Goal: Task Accomplishment & Management: Complete application form

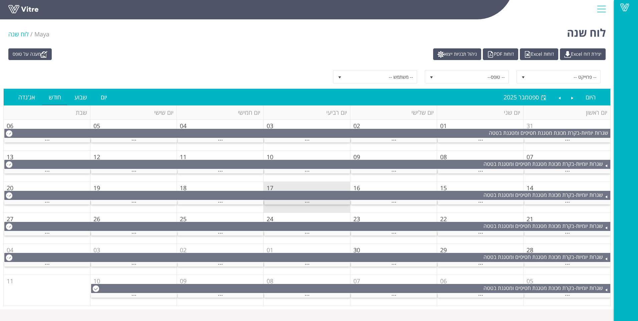
click at [309, 201] on span "..." at bounding box center [307, 200] width 5 height 7
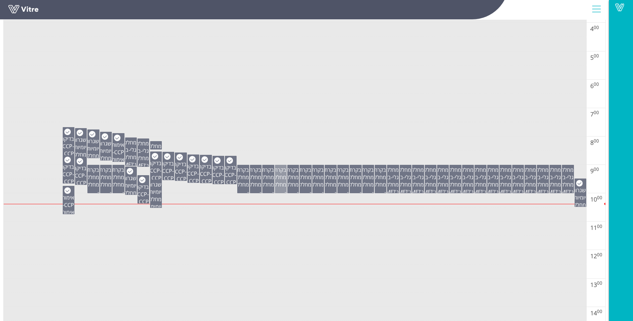
scroll to position [200, 0]
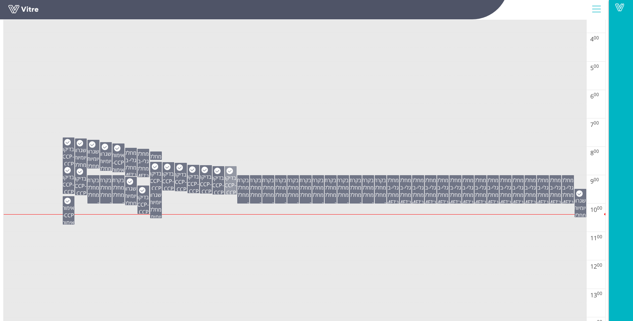
click at [234, 190] on div "בדיקה CCP - CCP גלאי מתכות - מדידים לאלומיניום" at bounding box center [230, 200] width 11 height 66
click at [103, 161] on span "שגרות יומיות" at bounding box center [105, 157] width 14 height 15
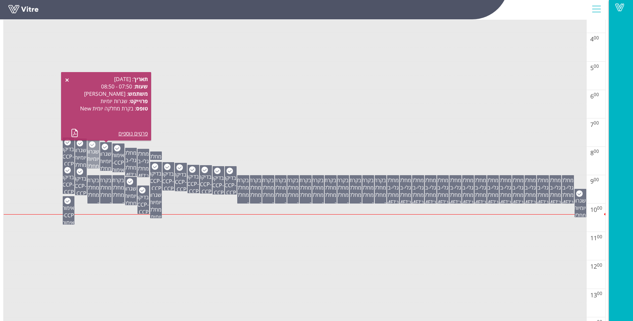
click at [96, 161] on span "שגרות יומיות" at bounding box center [92, 155] width 14 height 15
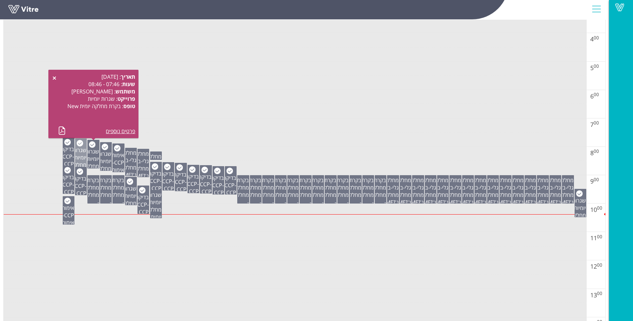
click at [80, 158] on span "שגרות יומיות" at bounding box center [80, 154] width 14 height 15
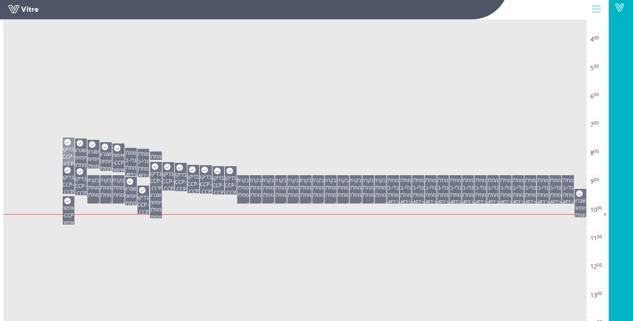
click at [72, 156] on span "בדיקה CCP" at bounding box center [67, 153] width 13 height 15
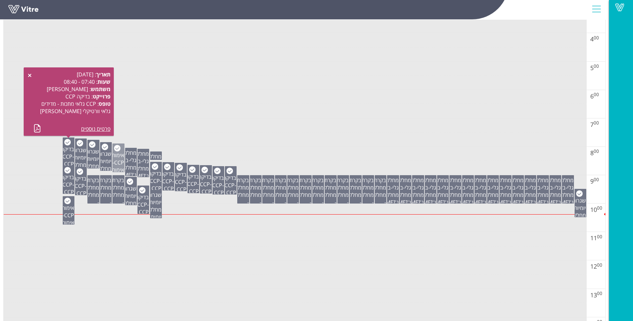
click at [116, 165] on span "אימות CCP" at bounding box center [118, 159] width 12 height 15
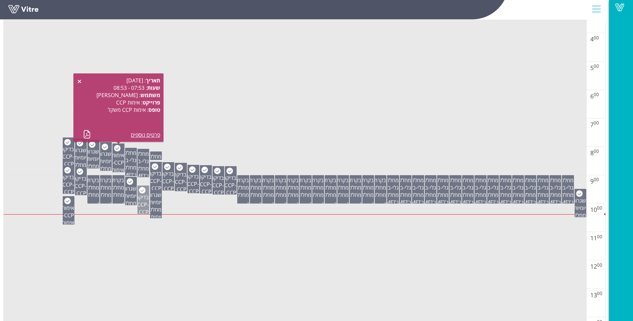
click at [144, 205] on span "בדיקה CCP" at bounding box center [142, 201] width 13 height 15
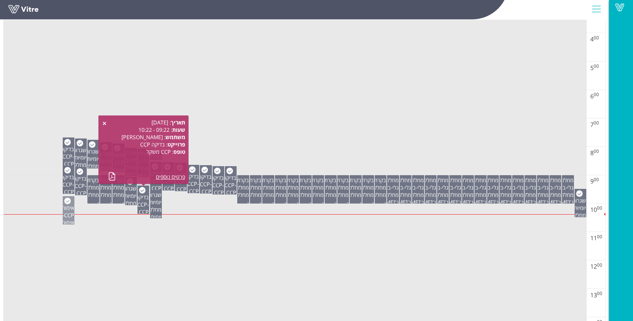
click at [67, 211] on span "אימות CCP" at bounding box center [68, 211] width 12 height 15
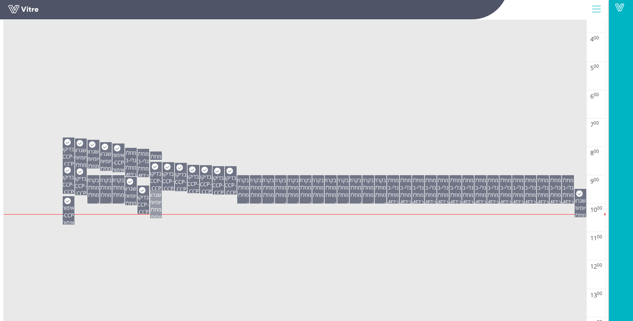
click at [151, 208] on div "שגרות יומיות - בקרת מחלקה יומית New" at bounding box center [156, 209] width 11 height 38
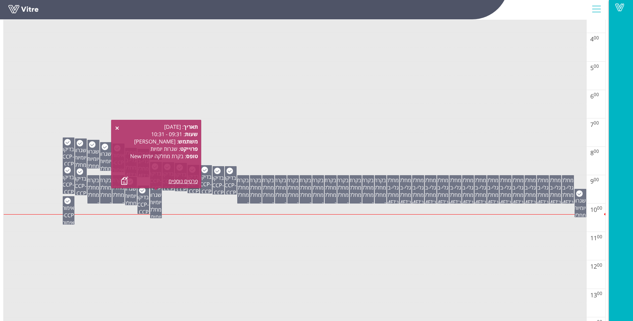
click at [177, 200] on td at bounding box center [295, 197] width 583 height 14
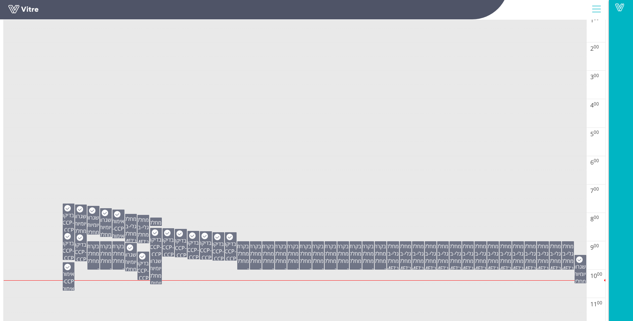
scroll to position [134, 0]
click at [332, 86] on td at bounding box center [295, 93] width 583 height 14
click at [334, 127] on tbody at bounding box center [295, 327] width 583 height 682
click at [264, 192] on td at bounding box center [295, 192] width 583 height 14
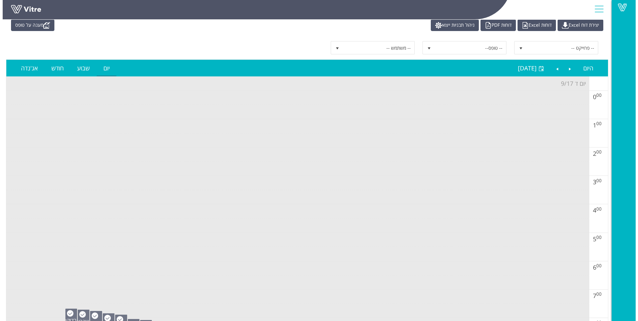
scroll to position [0, 0]
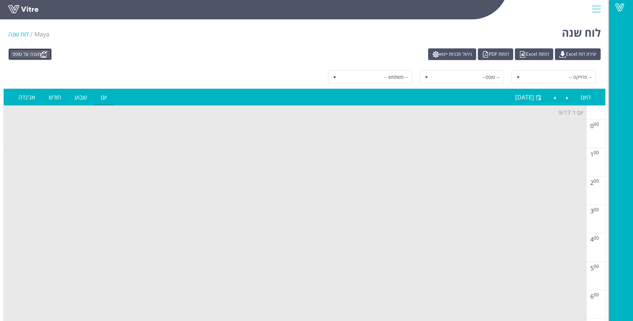
click at [34, 55] on link "מענה על טופס" at bounding box center [29, 54] width 43 height 12
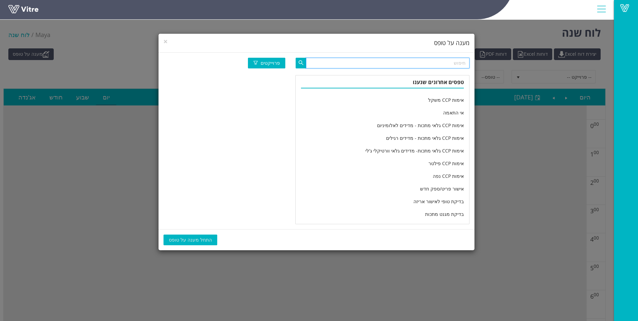
click at [409, 64] on input "text" at bounding box center [388, 63] width 164 height 11
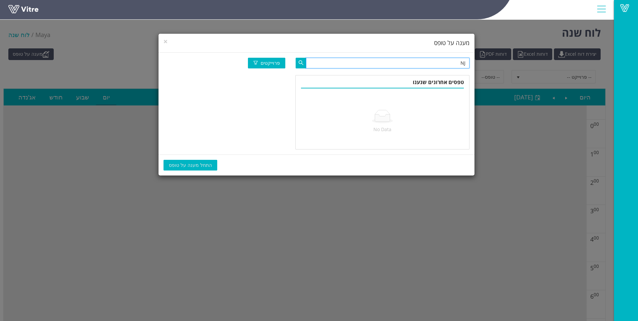
type input "N"
type input "מחלקה יומי"
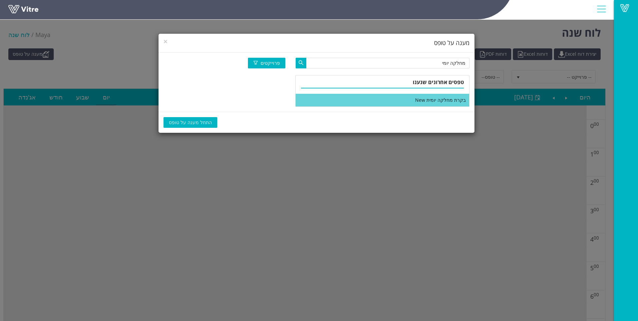
click at [406, 102] on li "בקרת מחלקה יומית New" at bounding box center [383, 100] width 174 height 13
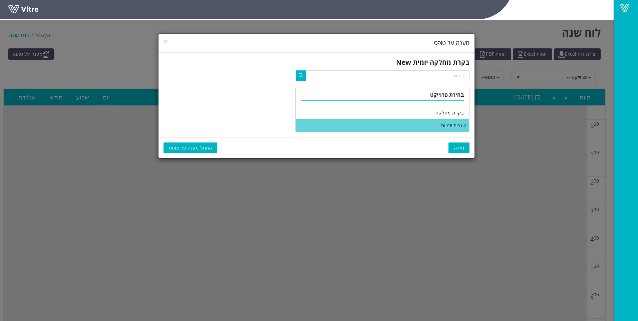
click at [436, 125] on li "שגרות יומיות" at bounding box center [383, 125] width 174 height 13
click at [178, 148] on span "התחל מענה על טופס" at bounding box center [190, 147] width 43 height 7
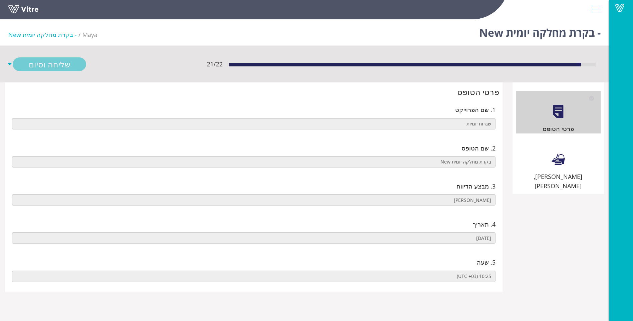
drag, startPoint x: 538, startPoint y: 166, endPoint x: 517, endPoint y: 155, distance: 23.1
click at [538, 165] on div "שילוט, סימון וניקיון" at bounding box center [558, 165] width 85 height 52
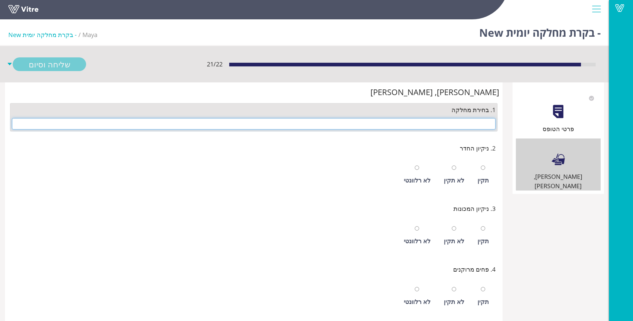
click at [482, 121] on input "text" at bounding box center [254, 123] width 484 height 11
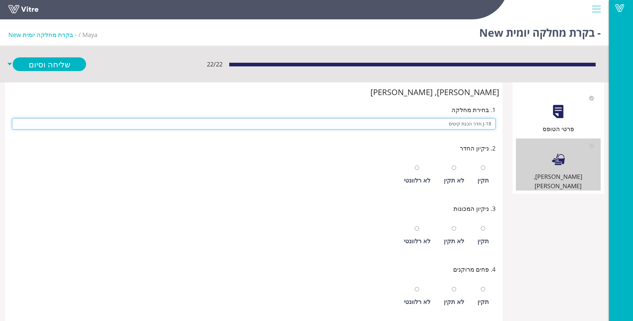
type input "J-18 חדר הכנת קיטים"
click at [481, 166] on input "radio" at bounding box center [483, 168] width 4 height 4
radio input "true"
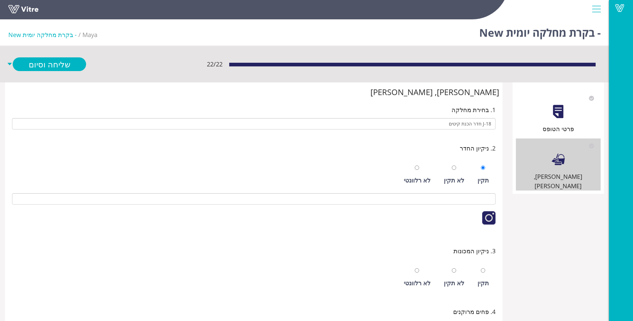
click at [452, 268] on input "radio" at bounding box center [454, 270] width 4 height 4
radio input "true"
click at [415, 268] on input "radio" at bounding box center [417, 270] width 4 height 4
radio input "true"
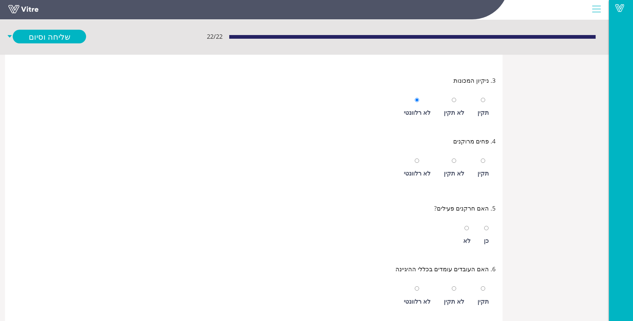
click at [452, 159] on input "radio" at bounding box center [454, 161] width 4 height 4
radio input "true"
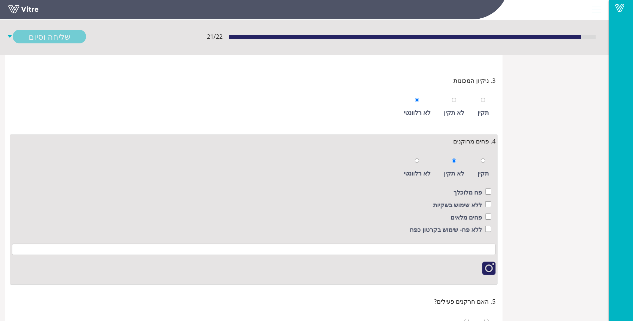
click at [415, 159] on input "radio" at bounding box center [417, 161] width 4 height 4
radio input "true"
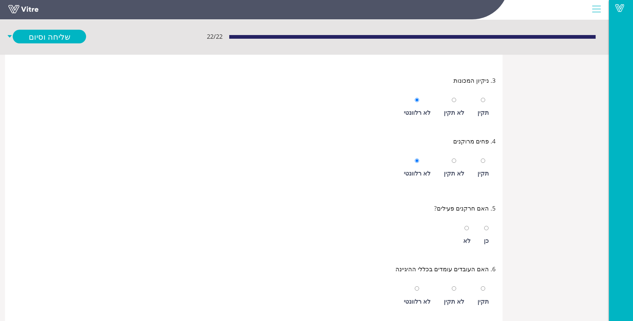
click at [452, 287] on input "radio" at bounding box center [454, 289] width 4 height 4
radio input "true"
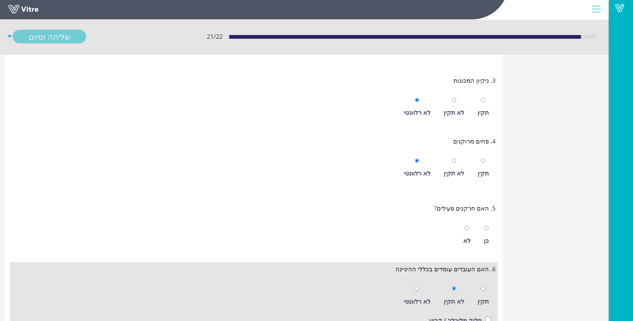
click at [415, 287] on input "radio" at bounding box center [417, 289] width 4 height 4
radio input "true"
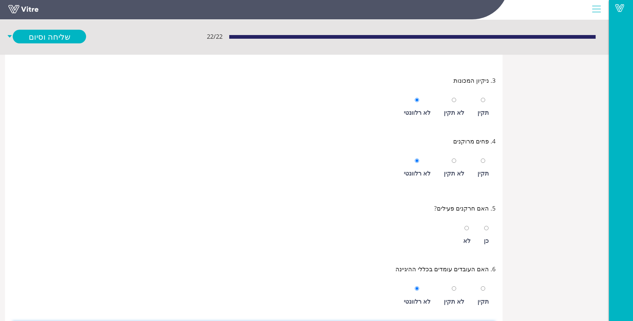
scroll to position [337, 0]
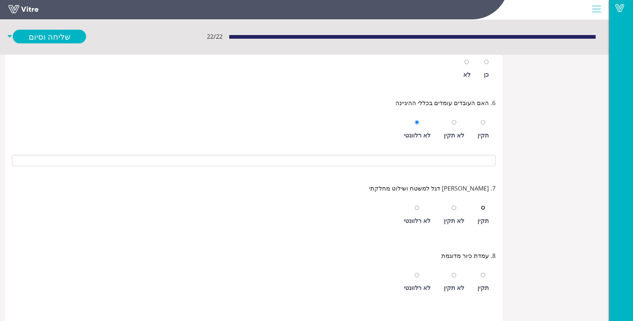
click at [481, 206] on input "radio" at bounding box center [483, 208] width 4 height 4
radio input "true"
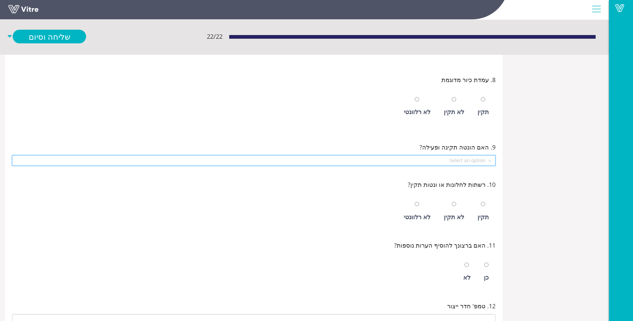
click at [416, 114] on div "לא רלוונטי" at bounding box center [417, 111] width 27 height 9
radio input "true"
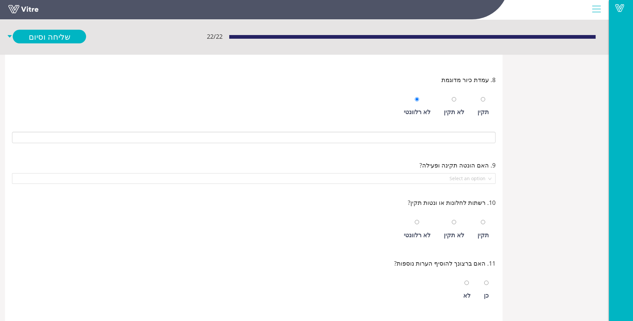
click at [460, 172] on div "9. האם הונטה תקינה ופעילה? Select an option" at bounding box center [254, 172] width 488 height 27
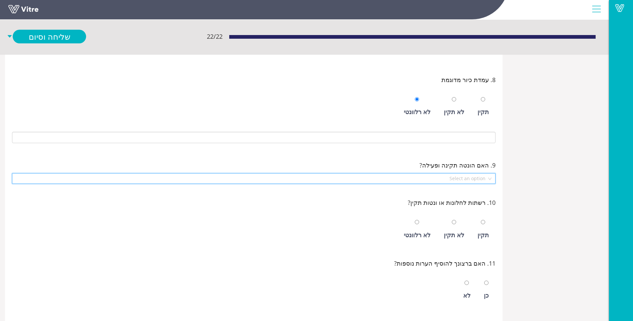
click at [462, 177] on input "search" at bounding box center [251, 179] width 471 height 10
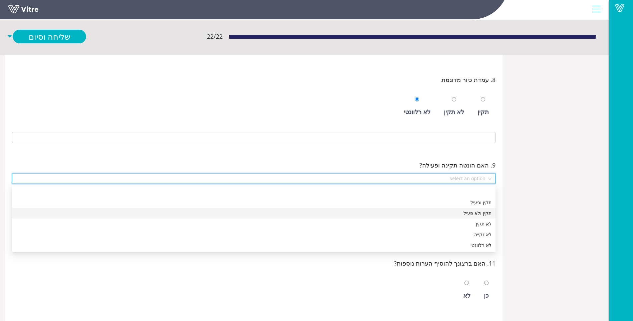
click at [468, 208] on div "תקין ולא פעיל" at bounding box center [254, 213] width 484 height 11
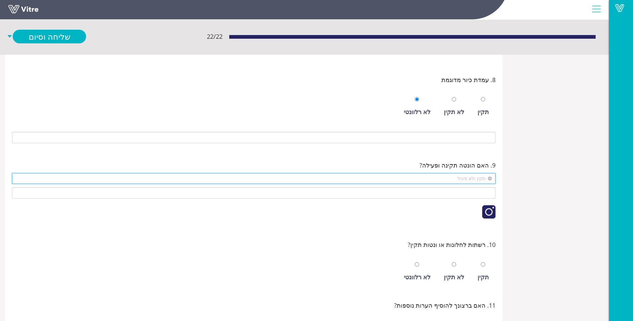
click at [461, 180] on span "תקין ולא פעיל" at bounding box center [254, 179] width 476 height 10
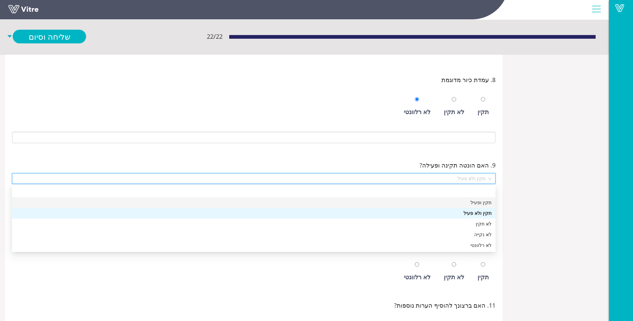
click at [472, 205] on div "תקין ופעיל" at bounding box center [254, 202] width 476 height 7
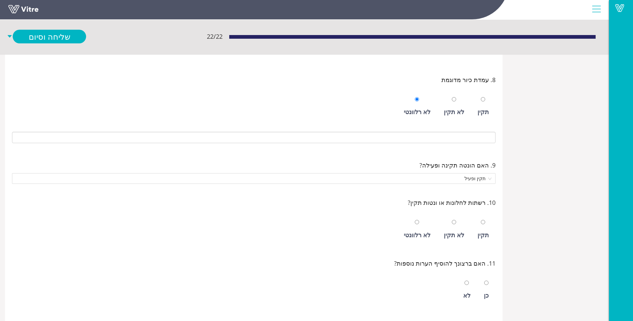
click at [425, 230] on div "לא רלוונטי" at bounding box center [417, 234] width 27 height 9
radio input "true"
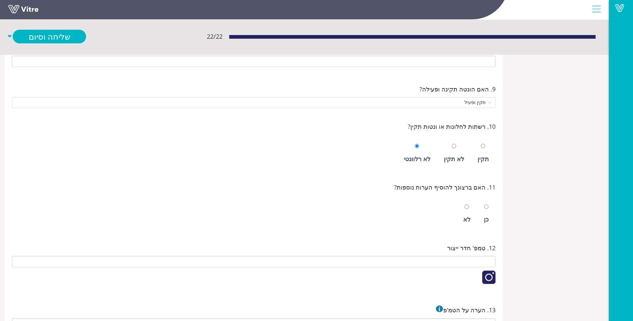
scroll to position [613, 0]
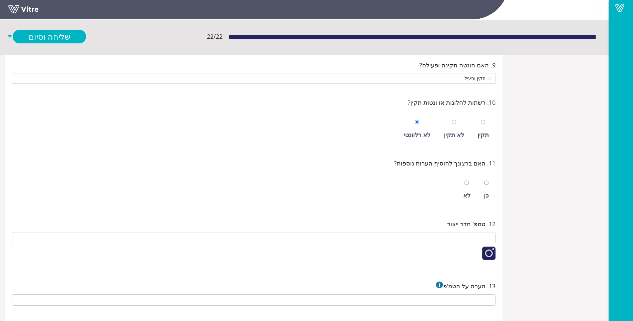
click at [471, 196] on div "לא" at bounding box center [466, 195] width 7 height 9
radio input "true"
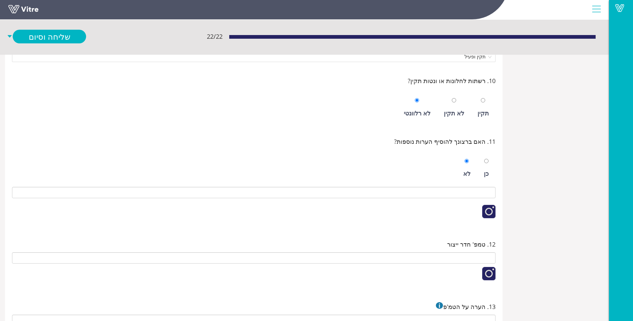
scroll to position [646, 0]
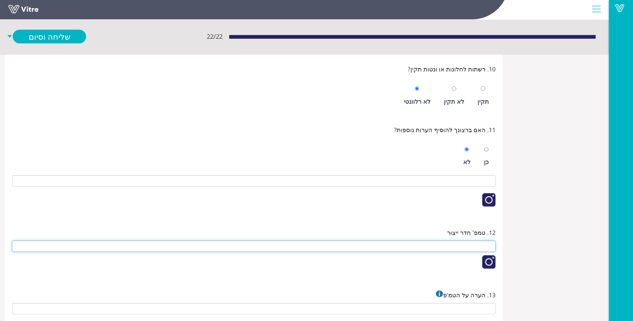
click at [467, 243] on input "text" at bounding box center [254, 246] width 484 height 11
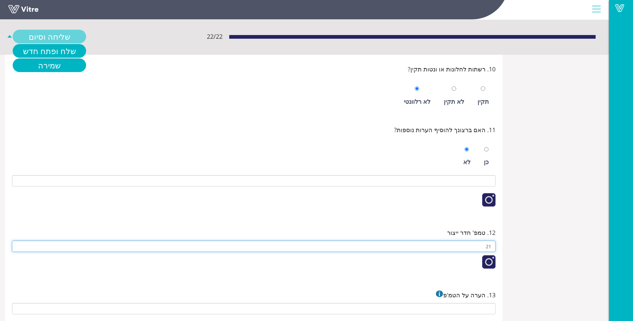
type input "21"
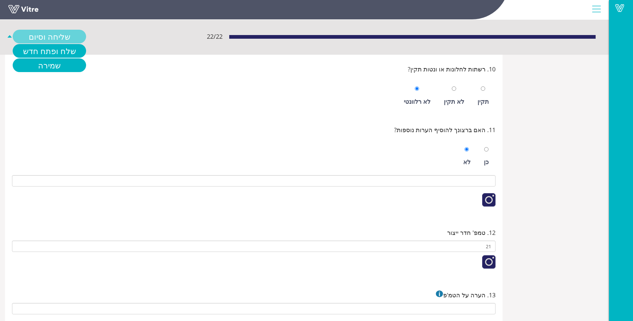
click at [53, 39] on link "שליחה וסיום" at bounding box center [49, 37] width 73 height 14
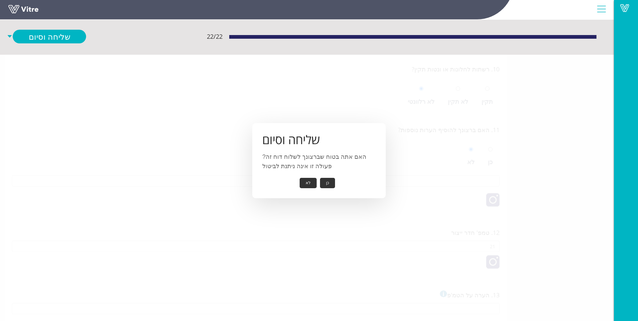
click at [330, 185] on button "כן" at bounding box center [327, 183] width 15 height 10
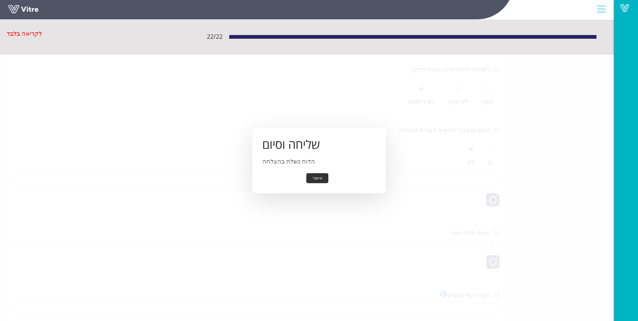
click at [321, 181] on button "אישור" at bounding box center [318, 178] width 22 height 10
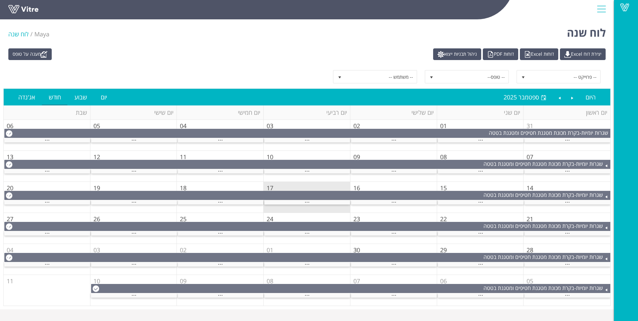
click at [317, 200] on div "..." at bounding box center [307, 202] width 86 height 4
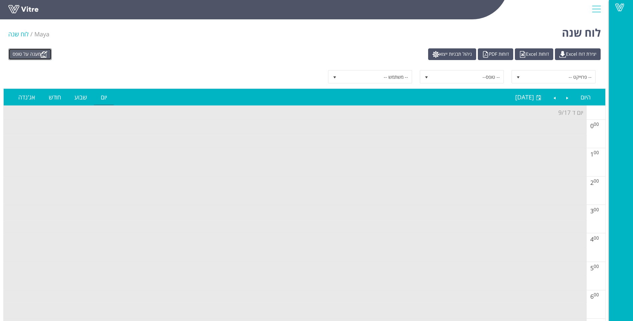
click at [33, 52] on link "מענה על טופס" at bounding box center [29, 54] width 43 height 12
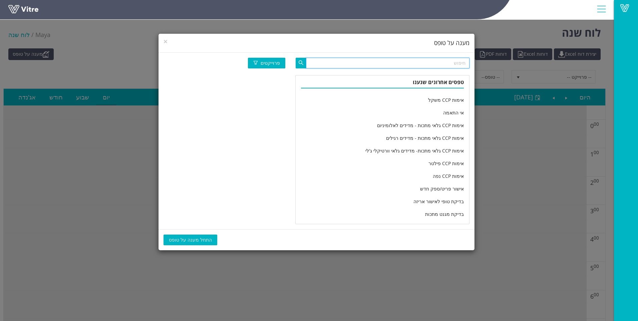
click at [319, 60] on input "text" at bounding box center [388, 63] width 164 height 11
type input "מחלקה יומי"
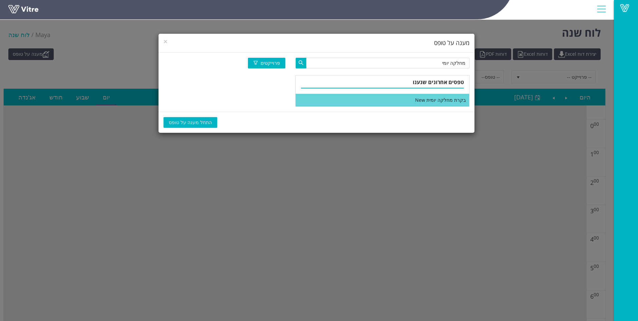
click at [366, 99] on li "בקרת מחלקה יומית New" at bounding box center [383, 100] width 174 height 13
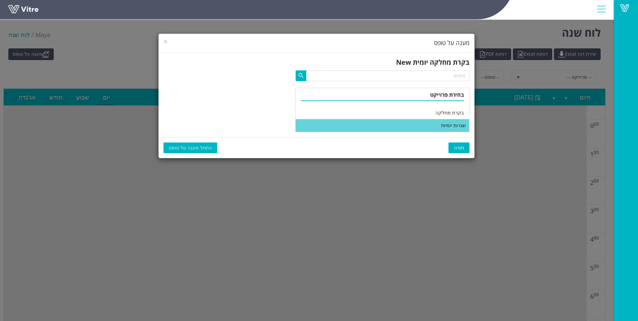
click at [375, 122] on li "שגרות יומיות" at bounding box center [383, 125] width 174 height 13
click at [181, 145] on span "התחל מענה על טופס" at bounding box center [190, 147] width 43 height 7
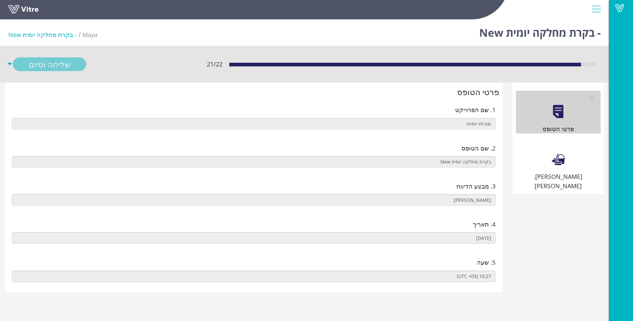
click at [546, 154] on div "[PERSON_NAME], [PERSON_NAME]" at bounding box center [558, 165] width 85 height 52
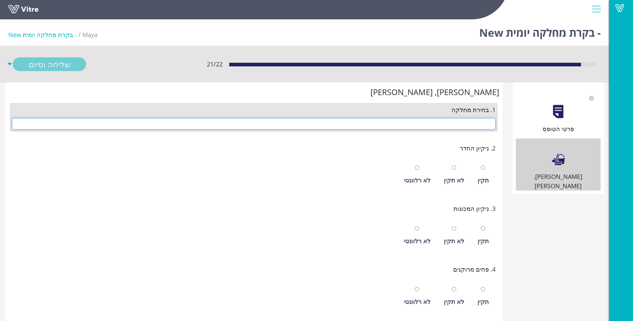
click at [491, 127] on input "text" at bounding box center [254, 123] width 484 height 11
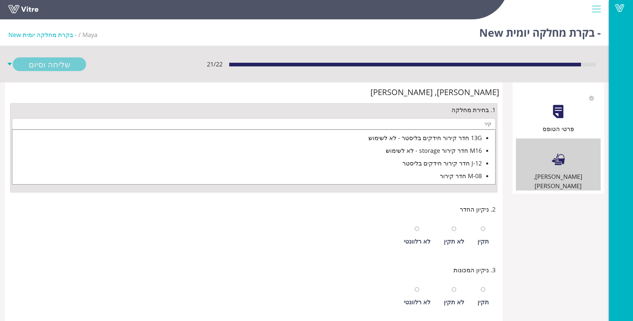
click at [436, 162] on div "J-12 חדר קירור חידקים בליסטר" at bounding box center [247, 163] width 470 height 9
type input "J-12 חדר קירור חידקים בליסטר"
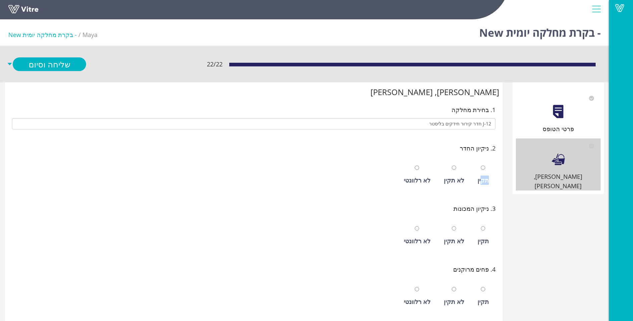
click at [481, 176] on div "תקין" at bounding box center [484, 175] width 18 height 31
radio input "true"
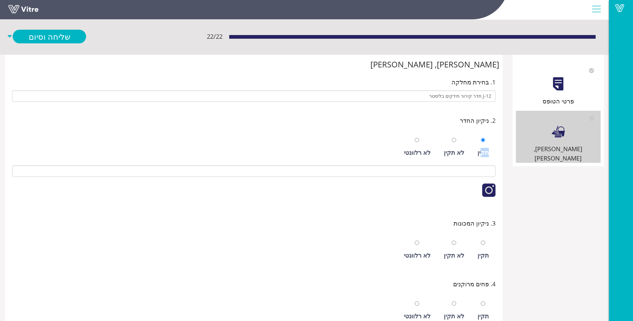
scroll to position [134, 0]
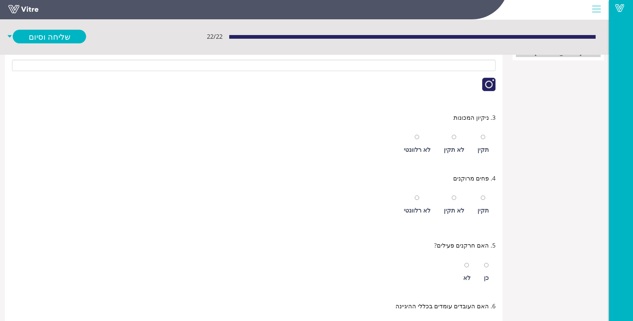
click at [485, 144] on div "תקין" at bounding box center [484, 144] width 18 height 31
radio input "true"
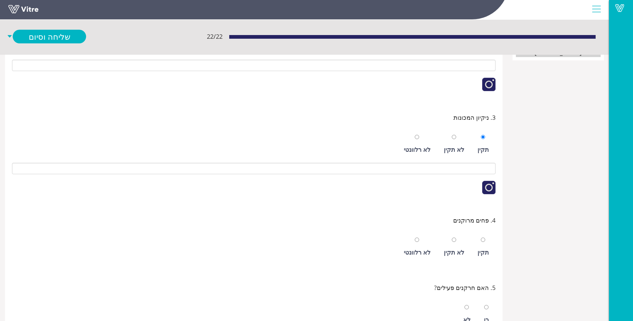
click at [424, 241] on div "לא רלוונטי" at bounding box center [417, 247] width 33 height 31
radio input "true"
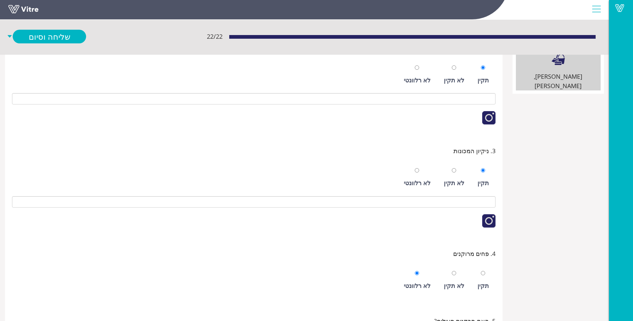
click at [425, 177] on div "לא רלוונטי" at bounding box center [417, 177] width 33 height 31
radio input "false"
radio input "true"
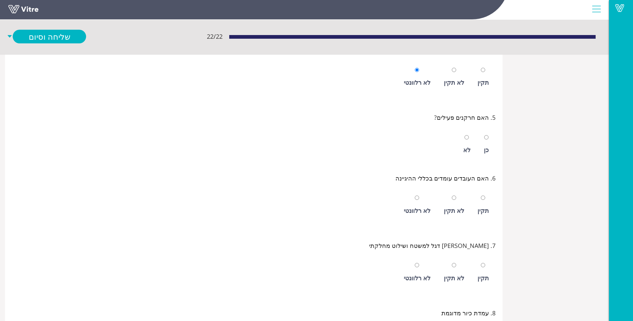
scroll to position [267, 0]
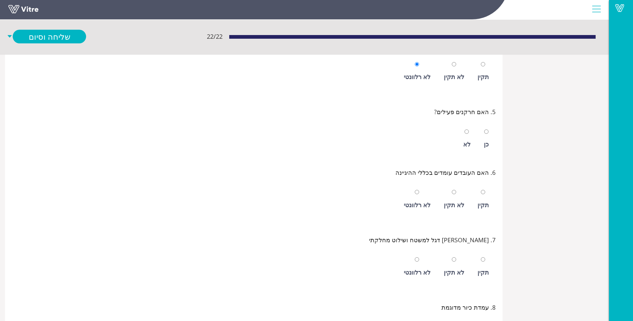
click at [427, 202] on div "לא רלוונטי" at bounding box center [417, 204] width 27 height 9
radio input "true"
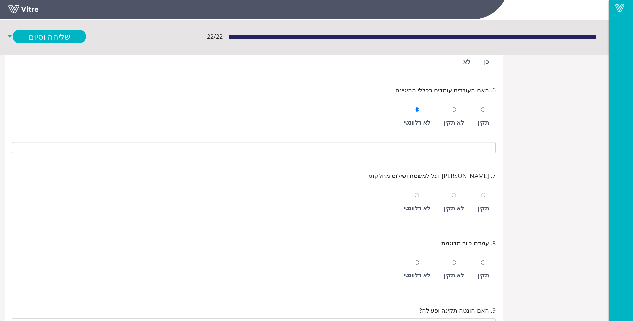
scroll to position [367, 0]
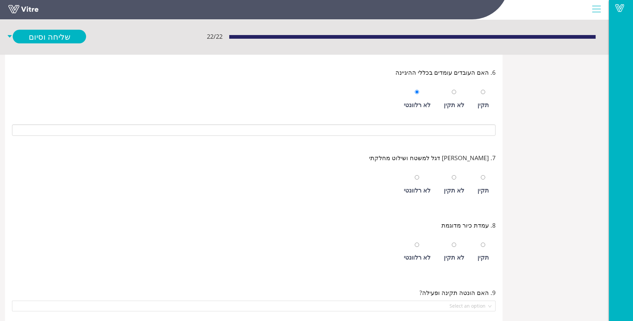
click at [482, 186] on div "תקין" at bounding box center [483, 190] width 11 height 9
radio input "true"
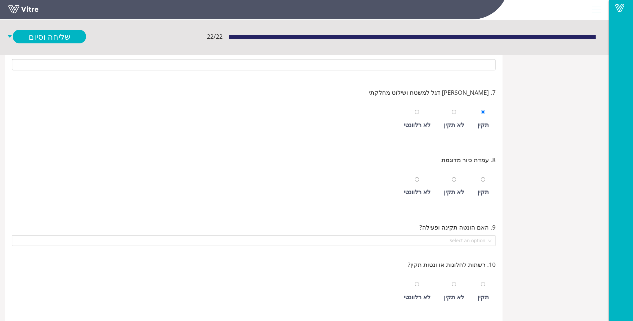
scroll to position [434, 0]
click at [426, 184] on div "לא רלוונטי" at bounding box center [417, 185] width 33 height 31
radio input "true"
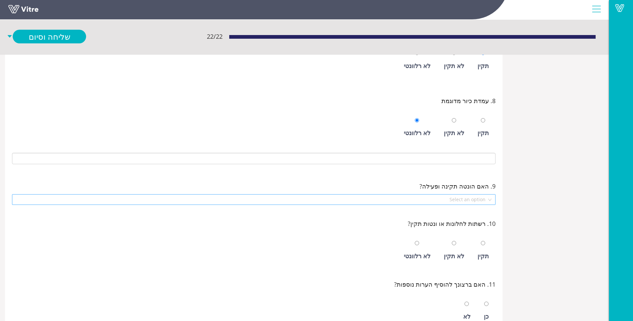
scroll to position [501, 0]
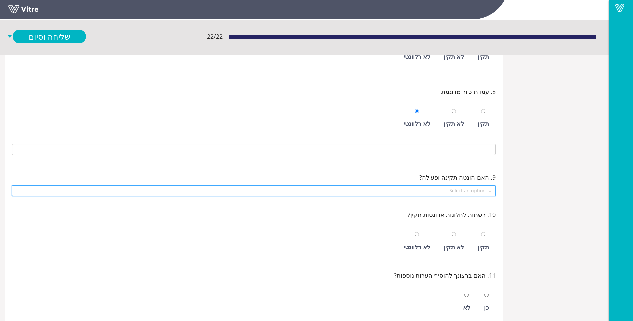
click at [467, 190] on input "search" at bounding box center [251, 191] width 471 height 10
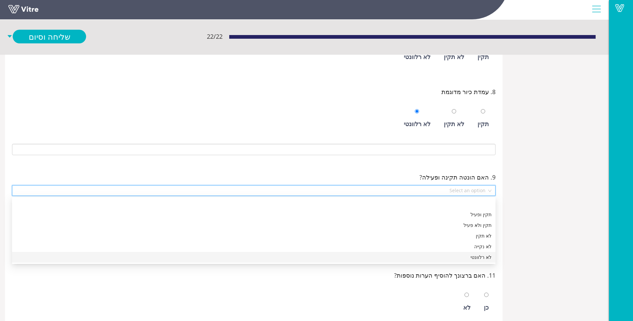
click at [470, 256] on div "לא רלוונטי" at bounding box center [254, 257] width 476 height 7
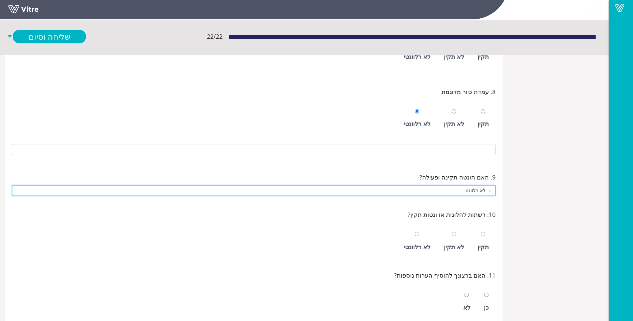
click at [428, 239] on div "לא רלוונטי" at bounding box center [417, 241] width 33 height 31
radio input "true"
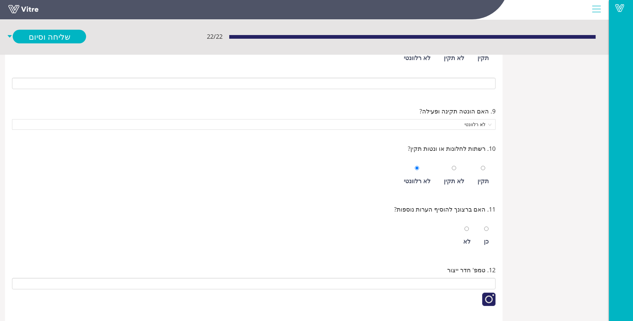
scroll to position [568, 0]
click at [469, 232] on div at bounding box center [467, 227] width 4 height 9
radio input "true"
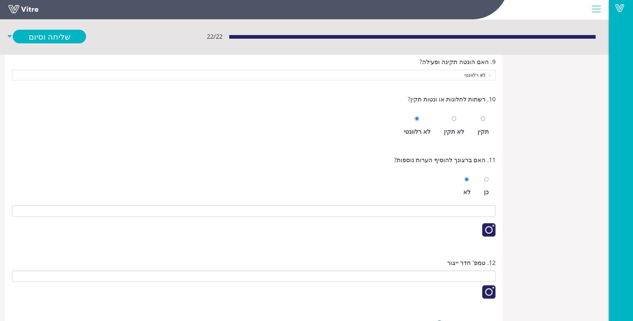
scroll to position [668, 0]
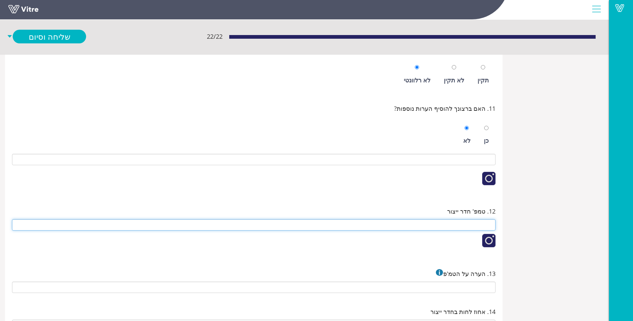
click at [468, 230] on input "text" at bounding box center [254, 224] width 484 height 11
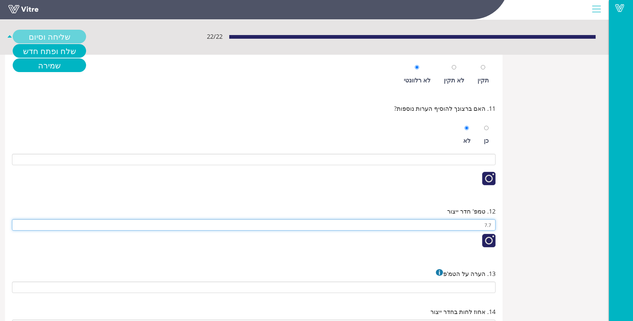
type input "7.7"
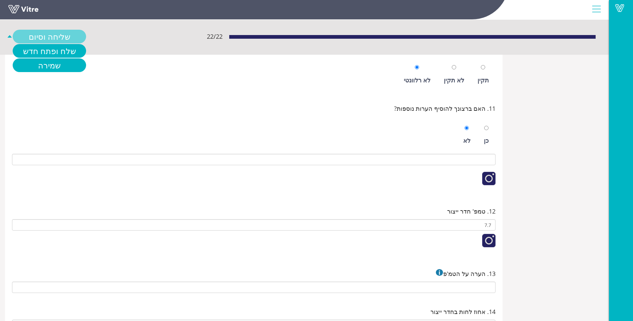
click at [75, 31] on link "שליחה וסיום" at bounding box center [49, 37] width 73 height 14
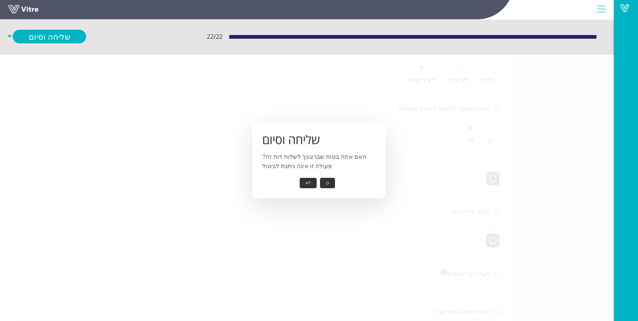
click at [323, 183] on button "כן" at bounding box center [327, 183] width 15 height 10
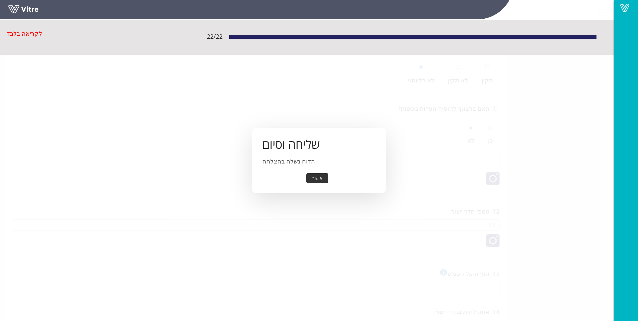
click at [319, 179] on button "אישור" at bounding box center [318, 178] width 22 height 10
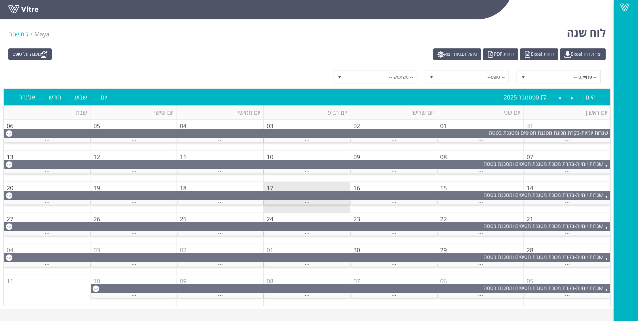
click at [302, 202] on div "..." at bounding box center [307, 202] width 86 height 4
